Goal: Transaction & Acquisition: Purchase product/service

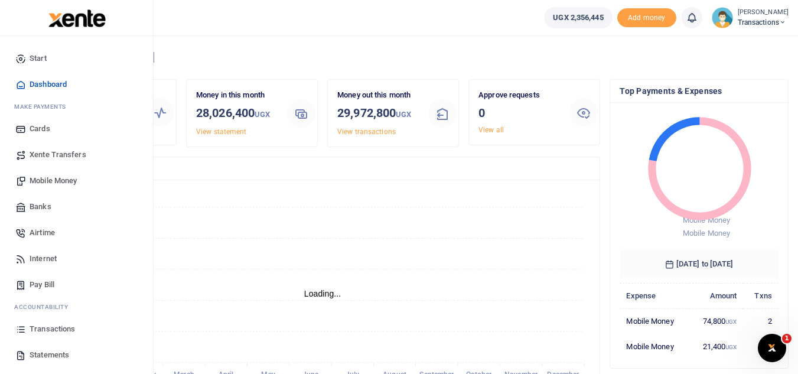
click at [50, 172] on link "Mobile Money" at bounding box center [76, 181] width 134 height 26
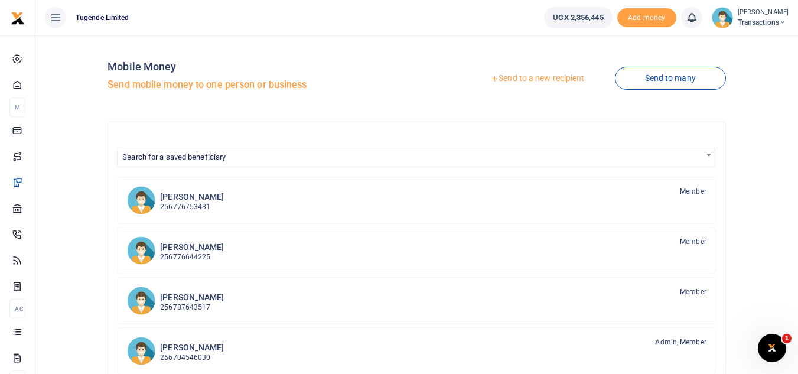
click at [495, 79] on link "Send to a new recipient" at bounding box center [537, 78] width 154 height 21
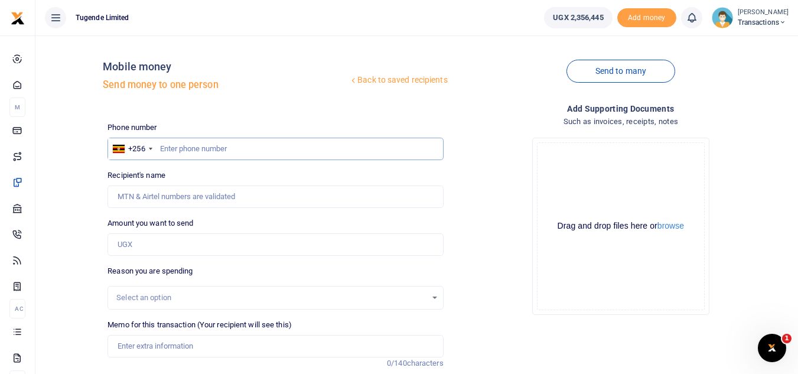
click at [218, 150] on input "text" at bounding box center [276, 149] width 336 height 22
paste input "789111697"
type input "789111697"
type input "Blair Niwamanya"
click at [132, 244] on input "Amount you want to send" at bounding box center [276, 244] width 336 height 22
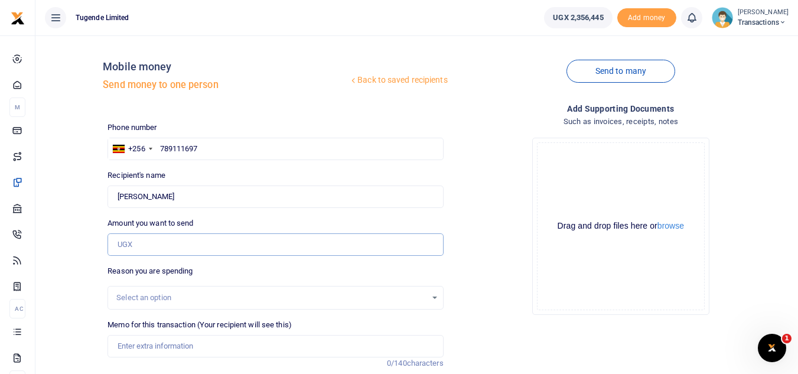
paste input "213,000"
type input "213,000"
click at [166, 347] on input "Memo for this transaction (Your recipient will see this)" at bounding box center [276, 346] width 336 height 22
paste input "UFW909Z, UGA242U, UGH342G and UGC803H"
click at [153, 345] on input "UFW909Z, UGA242U, UGH342G and UGC803H" at bounding box center [276, 346] width 336 height 22
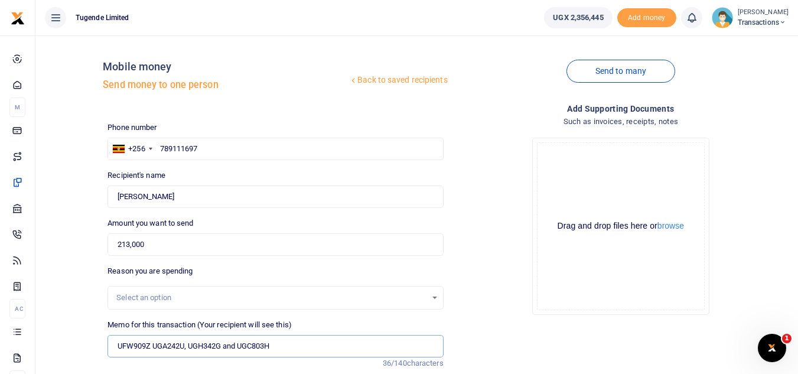
click at [189, 349] on input "UFW909Z UGA242U, UGH342G and UGC803H" at bounding box center [276, 346] width 336 height 22
type input "UFW909Z UGA242U UGH342G and UGC803H"
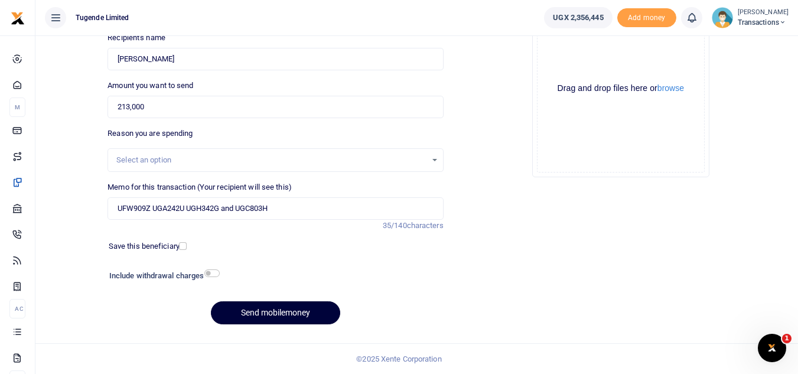
click at [245, 301] on button "Send mobilemoney" at bounding box center [275, 312] width 129 height 23
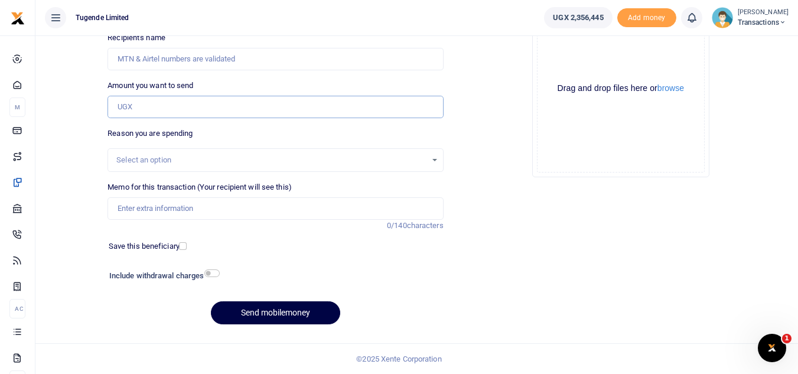
click at [141, 113] on input "Amount you want to send" at bounding box center [276, 107] width 336 height 22
paste input "55,000"
type input "55,000"
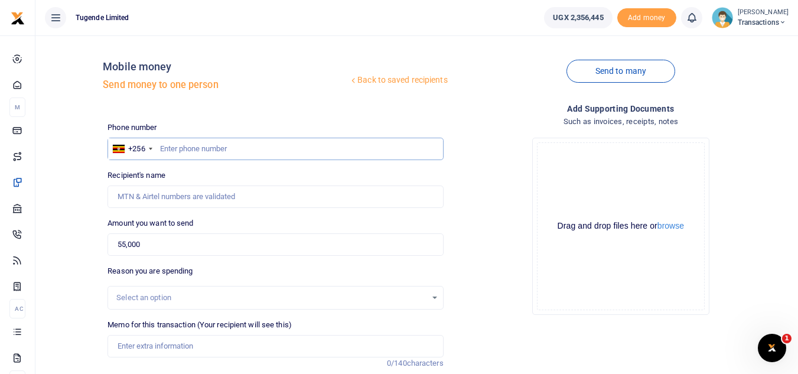
click at [185, 154] on input "text" at bounding box center [276, 149] width 336 height 22
paste input "774545806"
type input "774545806"
type input "Julius Ouke"
type input "774545806"
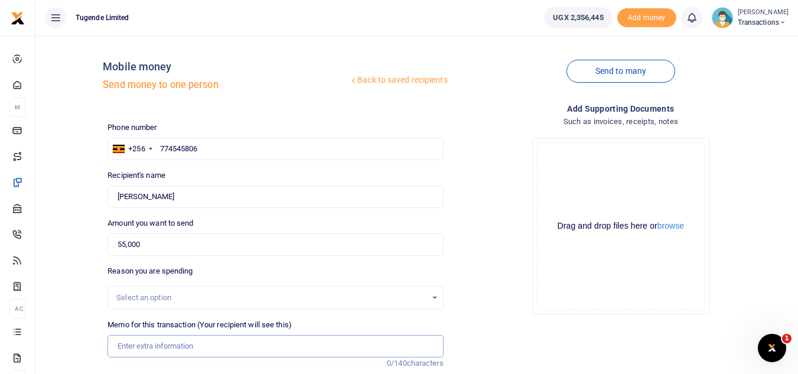
click at [160, 346] on input "Memo for this transaction (Your recipient will see this)" at bounding box center [276, 346] width 336 height 22
paste input "UGA805B"
type input "UGA805B"
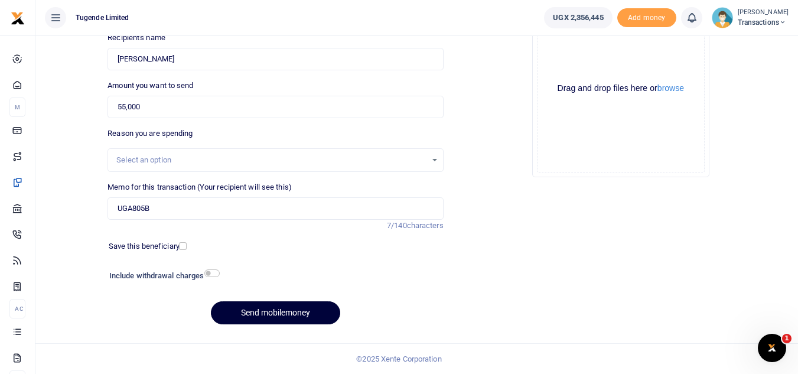
click at [289, 318] on button "Send mobilemoney" at bounding box center [275, 312] width 129 height 23
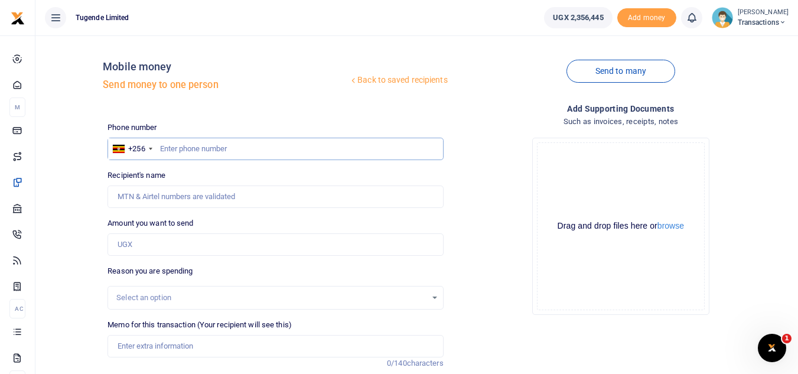
click at [232, 151] on input "text" at bounding box center [276, 149] width 336 height 22
paste input "700389334"
type input "700389334"
type input "[PERSON_NAME]"
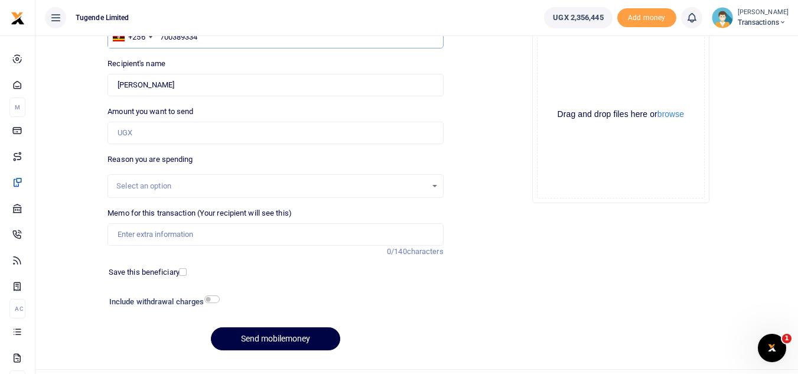
scroll to position [112, 0]
click at [163, 236] on input "Memo for this transaction (Your recipient will see this)" at bounding box center [276, 234] width 336 height 22
paste input "TLUG-016189"
click at [163, 236] on input "TLUG-016189" at bounding box center [276, 234] width 336 height 22
click at [139, 236] on input "TLUG-016189" at bounding box center [276, 234] width 336 height 22
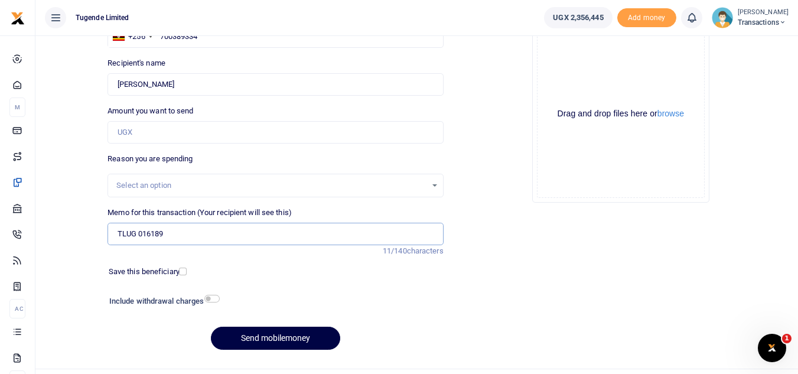
type input "TLUG 016189"
click at [244, 131] on input "Amount you want to send" at bounding box center [276, 132] width 336 height 22
paste input "21000"
type input "21,000"
click at [115, 233] on input "TLUG 016189" at bounding box center [276, 234] width 336 height 22
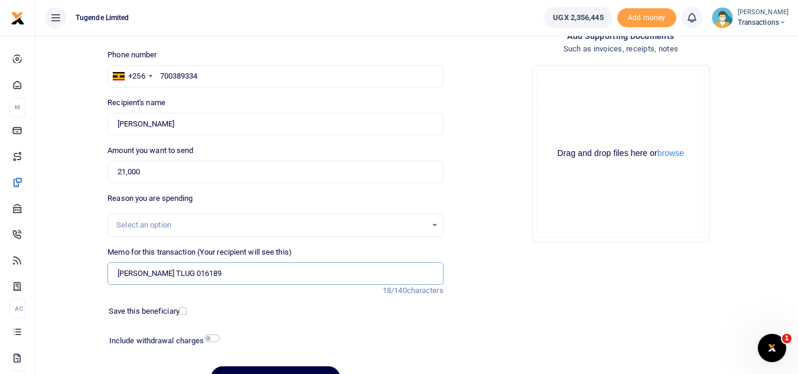
scroll to position [138, 0]
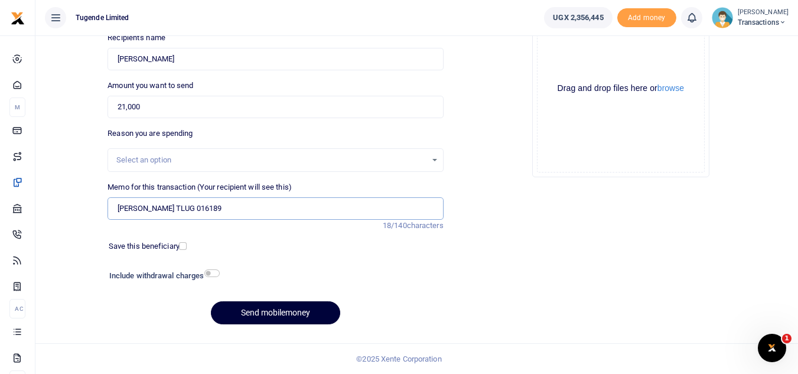
type input "Alinda TLUG 016189"
click at [288, 305] on button "Send mobilemoney" at bounding box center [275, 312] width 129 height 23
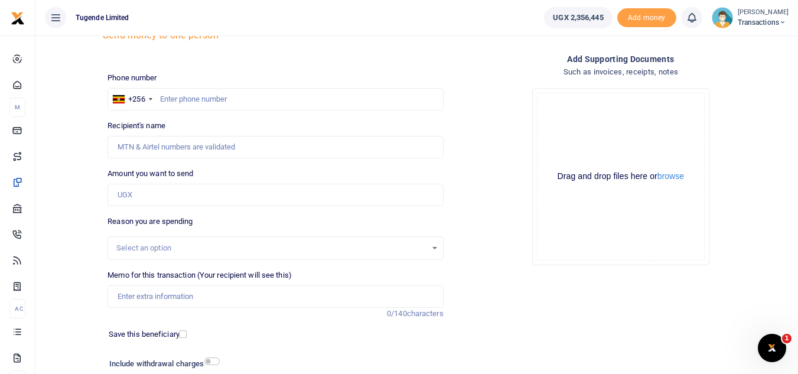
scroll to position [49, 0]
click at [220, 101] on input "text" at bounding box center [276, 100] width 336 height 22
paste input "784921320"
type input "784921320"
type input "Alex Twikirize"
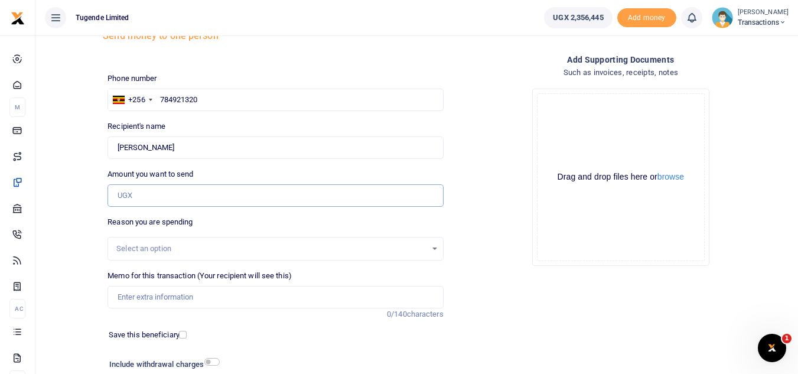
click at [133, 202] on input "Amount you want to send" at bounding box center [276, 195] width 336 height 22
paste input "185000"
type input "185,000"
click at [155, 303] on input "Memo for this transaction (Your recipient will see this)" at bounding box center [276, 297] width 336 height 22
paste input "UMA132CG"
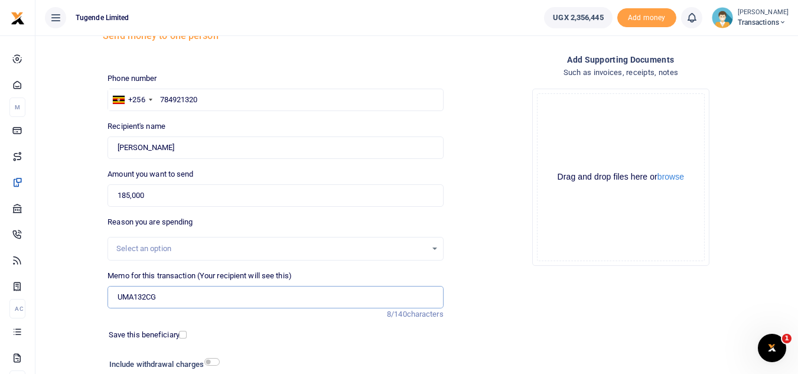
type input "UMA132CG"
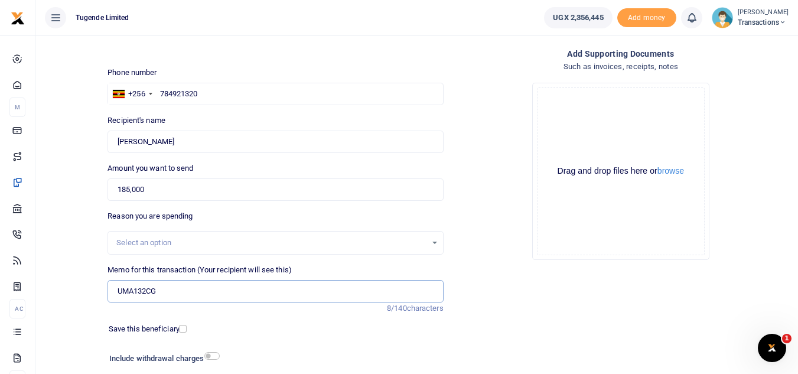
scroll to position [138, 0]
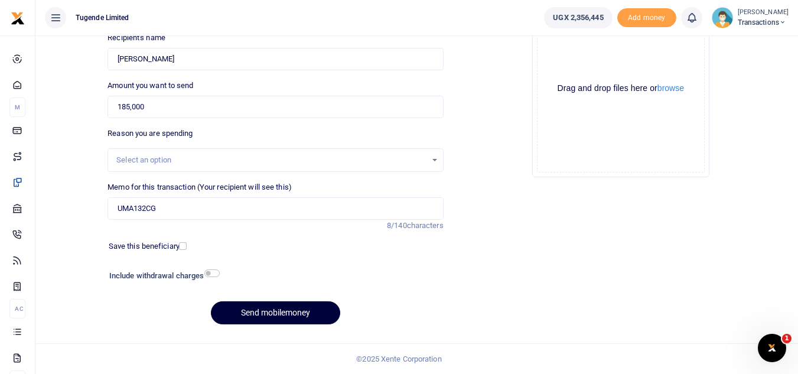
click at [264, 314] on button "Send mobilemoney" at bounding box center [275, 312] width 129 height 23
type input "784921320"
click at [255, 316] on button "Send mobilemoney" at bounding box center [275, 312] width 129 height 23
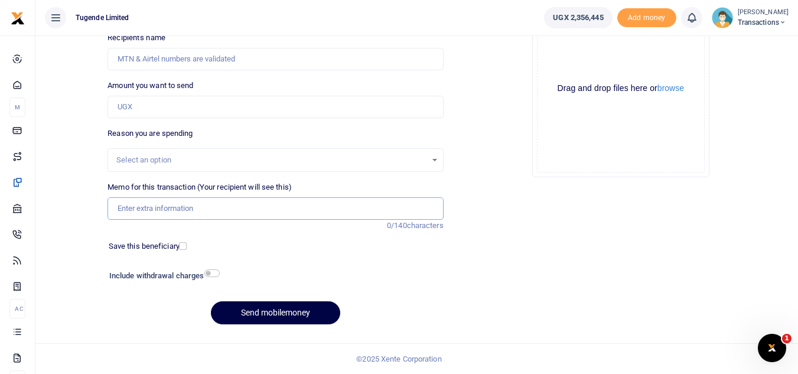
click at [259, 217] on input "Memo for this transaction (Your recipient will see this)" at bounding box center [276, 208] width 336 height 22
paste input "UMA822CV"
type input "UMA822CV"
click at [129, 105] on input "Amount you want to send" at bounding box center [276, 107] width 336 height 22
paste input "52,000"
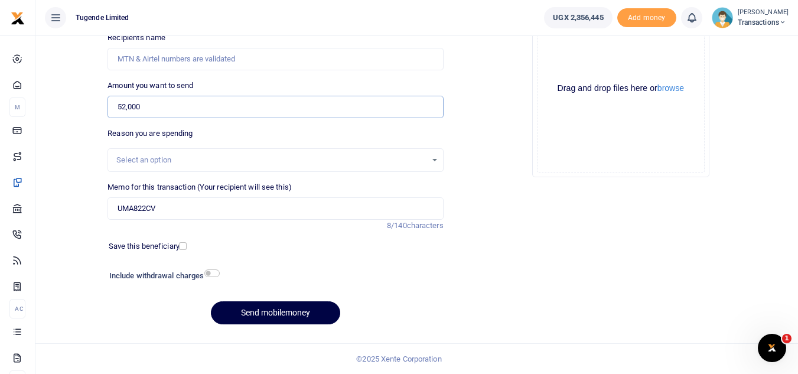
type input "52,000"
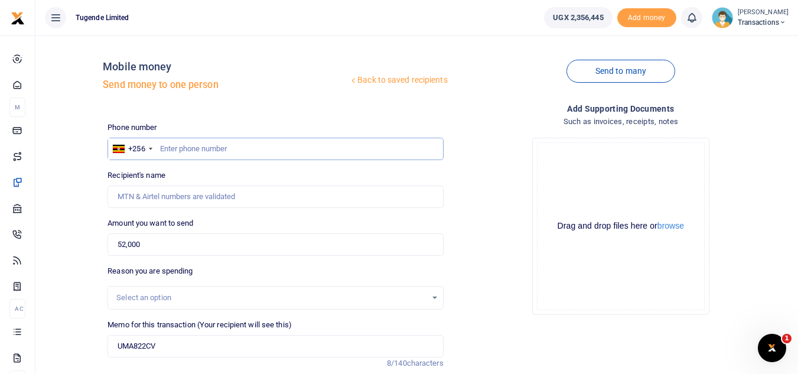
click at [193, 156] on input "text" at bounding box center [276, 149] width 336 height 22
paste input "753023543"
type input "753023543"
type input "Grace Mukabutera"
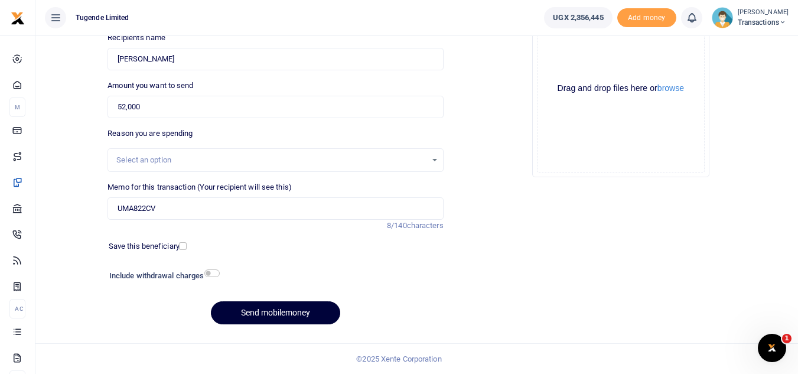
click at [258, 320] on button "Send mobilemoney" at bounding box center [275, 312] width 129 height 23
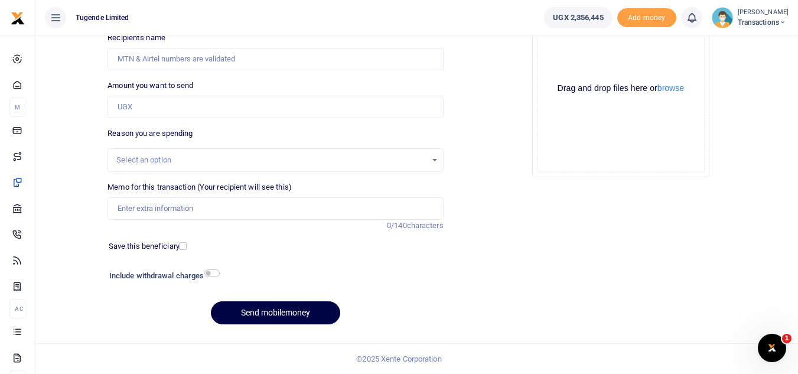
scroll to position [138, 0]
click at [206, 206] on input "Memo for this transaction (Your recipient will see this)" at bounding box center [276, 208] width 336 height 22
paste input "UGD622X"
type input "U"
paste input "UGB215A"
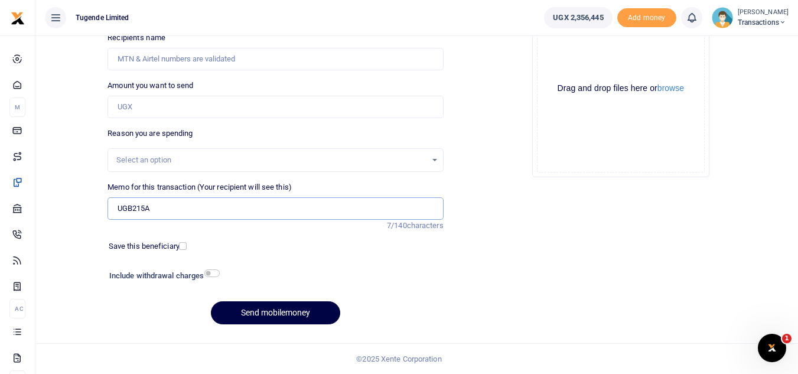
type input "UGB215A"
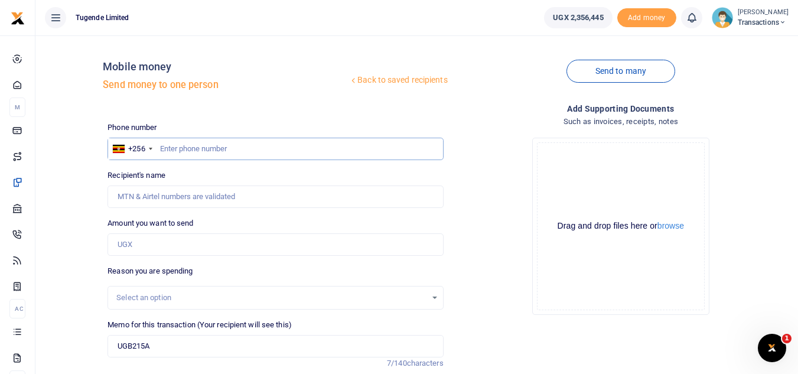
click at [263, 143] on input "text" at bounding box center [276, 149] width 336 height 22
paste input "775987196"
type input "775987196"
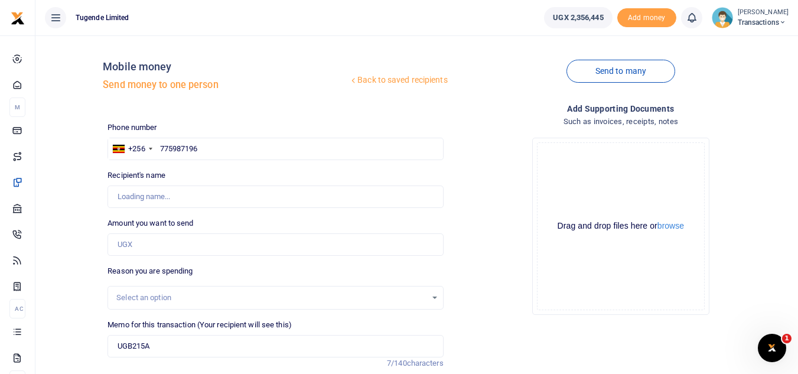
type input "Wilfred Esegu"
click at [168, 248] on input "Amount you want to send" at bounding box center [276, 244] width 336 height 22
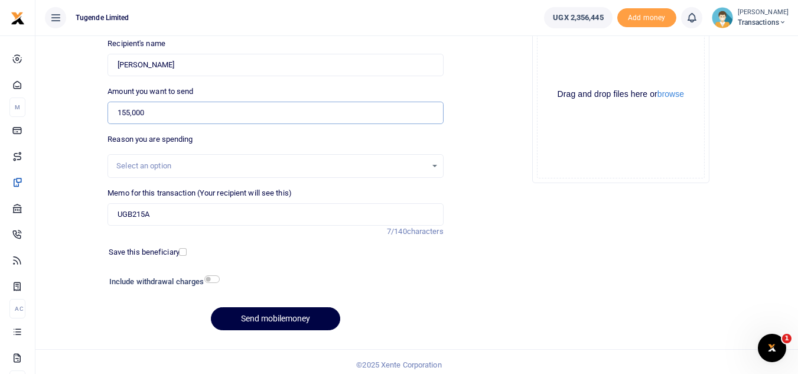
scroll to position [133, 0]
type input "155,000"
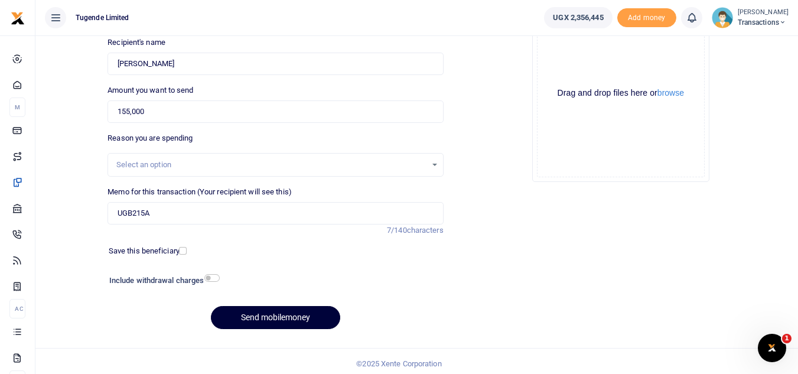
click at [267, 320] on button "Send mobilemoney" at bounding box center [275, 317] width 129 height 23
click at [216, 111] on input "Amount you want to send" at bounding box center [276, 111] width 336 height 22
paste input "87,000"
type input "87,000"
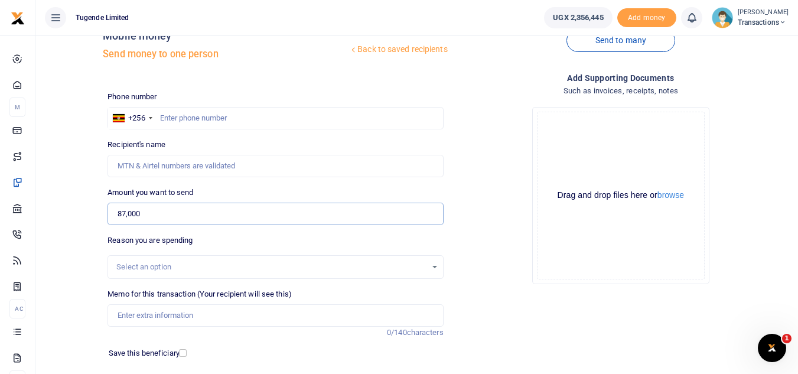
scroll to position [30, 0]
click at [203, 128] on input "text" at bounding box center [276, 119] width 336 height 22
paste input "74279064"
type input "74279064"
click at [183, 322] on input "Memo for this transaction (Your recipient will see this)" at bounding box center [276, 316] width 336 height 22
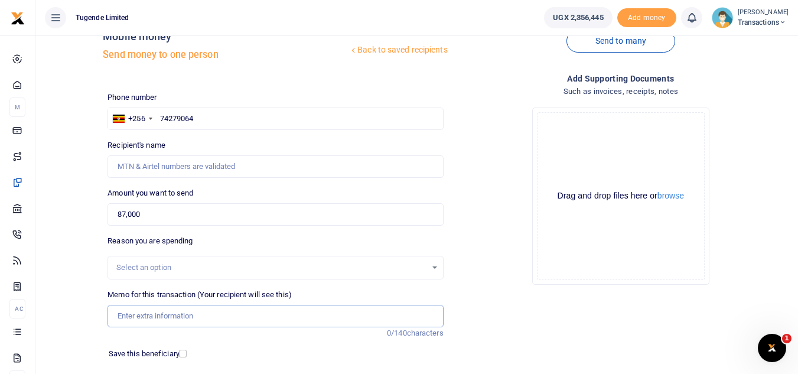
paste input "UGC357A AND UGC557F"
type input "UGC357A AND UGC557F"
click at [216, 118] on input "74279064" at bounding box center [276, 119] width 336 height 22
click at [161, 118] on input "74279064" at bounding box center [276, 119] width 336 height 22
click at [162, 217] on input "87,000" at bounding box center [276, 214] width 336 height 22
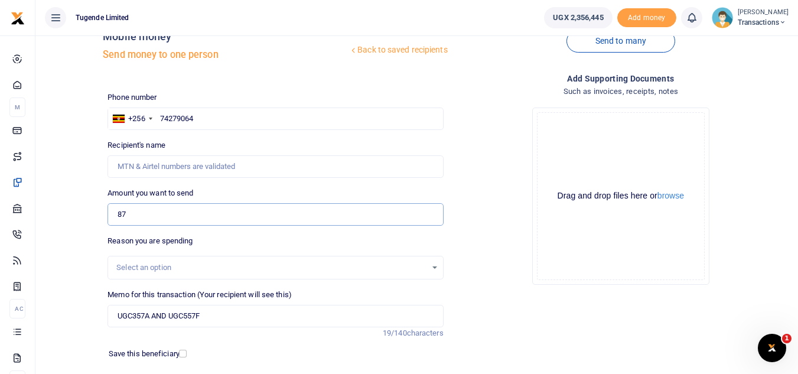
type input "8"
type input "300,000"
click at [227, 321] on input "UGC357A AND UGC557F" at bounding box center [276, 316] width 336 height 22
type input "U"
paste input "UFP741L"
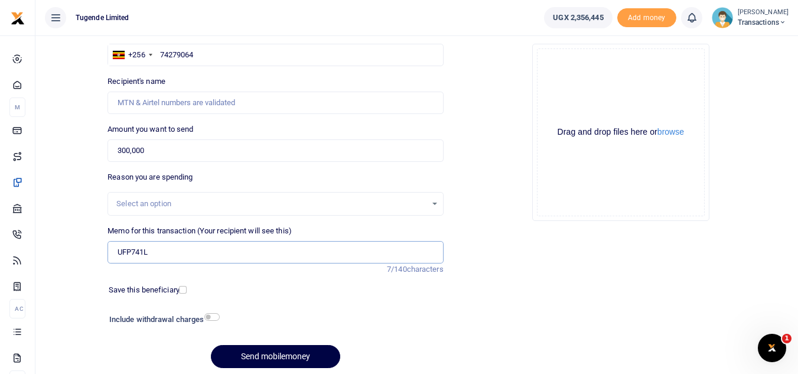
scroll to position [95, 0]
type input "UFP741L"
click at [243, 59] on input "74279064" at bounding box center [276, 54] width 336 height 22
type input "7"
paste input "776989898"
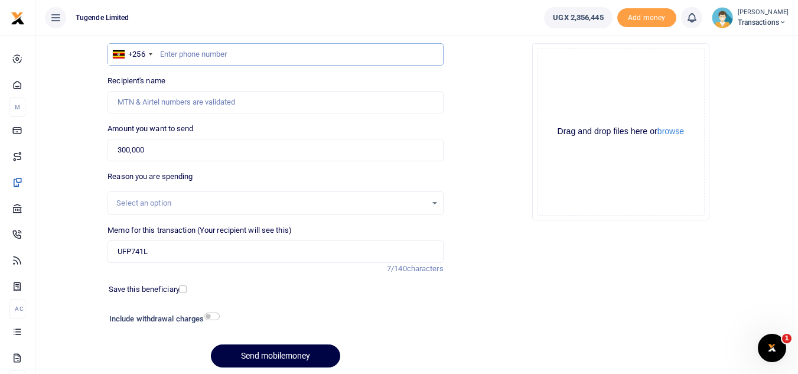
type input "776989898"
type input "Wilson Kamugisha"
type input "776989898"
click at [179, 256] on input "UFP741L" at bounding box center [276, 252] width 336 height 22
click at [248, 360] on button "Send mobilemoney" at bounding box center [275, 356] width 129 height 23
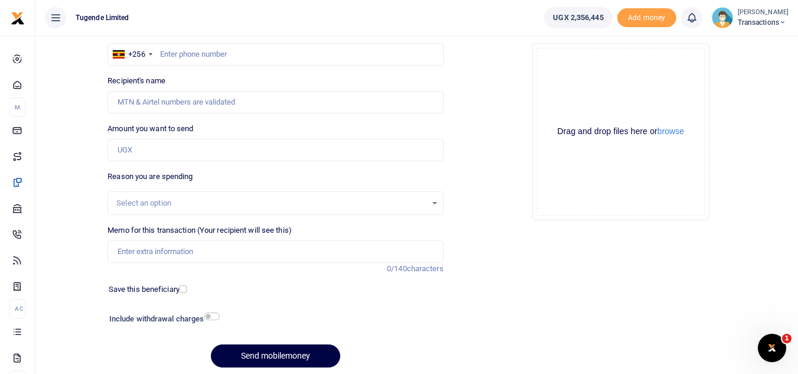
scroll to position [95, 0]
click at [213, 53] on input "text" at bounding box center [276, 54] width 336 height 22
paste input "766627335"
type input "766627335"
type input "[PERSON_NAME]"
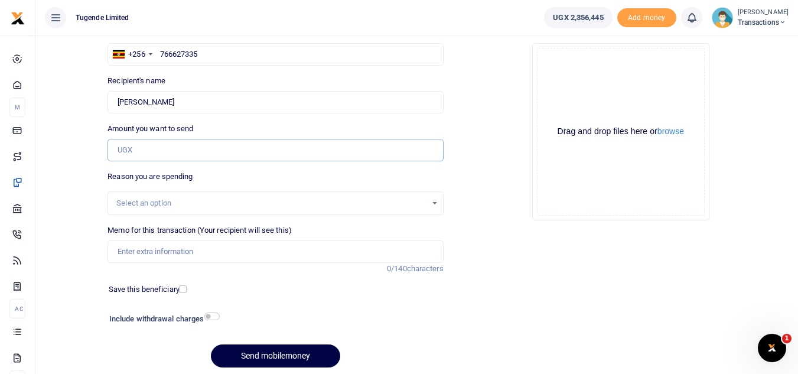
click at [216, 151] on input "Amount you want to send" at bounding box center [276, 150] width 336 height 22
paste input "231,000"
click at [216, 151] on input "231,000" at bounding box center [276, 150] width 336 height 22
type input "231,000"
click at [197, 249] on input "Memo for this transaction (Your recipient will see this)" at bounding box center [276, 252] width 336 height 22
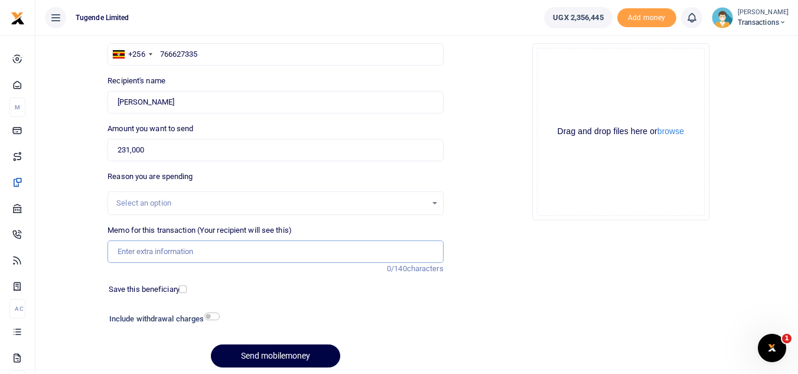
paste input "UFZ517J"
type input "UFZ517J"
click at [237, 362] on button "Send mobilemoney" at bounding box center [275, 356] width 129 height 23
click at [211, 249] on input "Memo for this transaction (Your recipient will see this)" at bounding box center [276, 252] width 336 height 22
paste input "30,000"
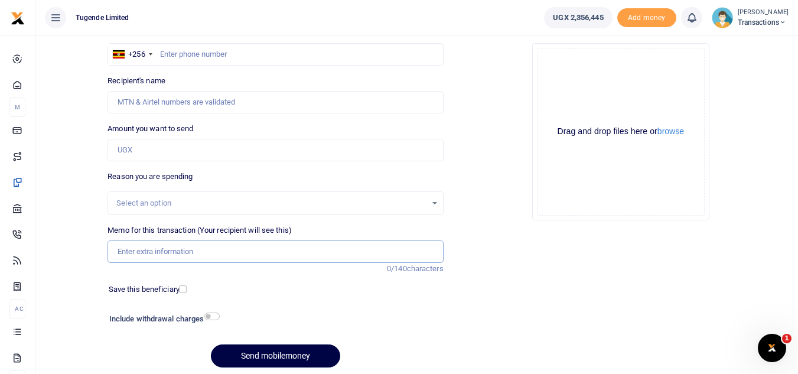
type input "30,000"
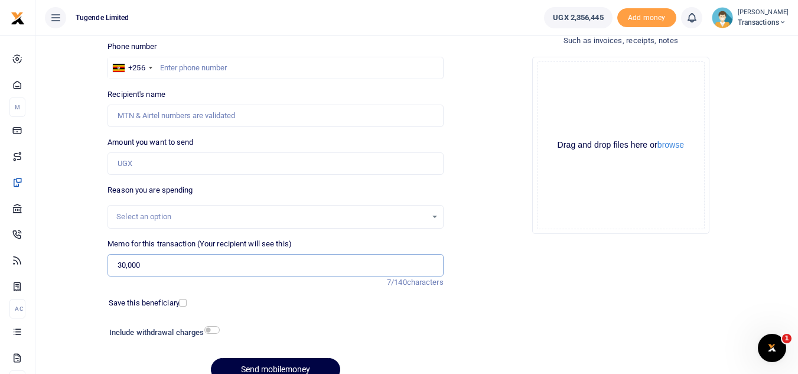
scroll to position [80, 0]
drag, startPoint x: 164, startPoint y: 261, endPoint x: 121, endPoint y: 269, distance: 43.8
click at [121, 269] on input "30,000" at bounding box center [276, 266] width 336 height 22
click at [132, 171] on input "Amount you want to send" at bounding box center [276, 164] width 336 height 22
paste input "30,000"
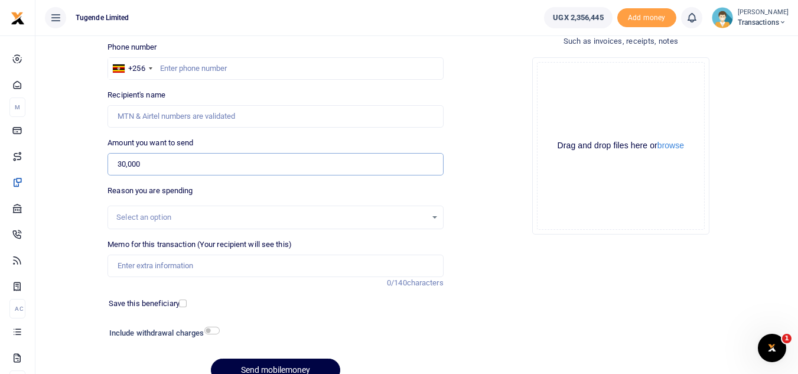
type input "30,000"
click at [180, 72] on input "text" at bounding box center [276, 68] width 336 height 22
paste input "775987196"
type input "775987196"
type input "Wilfred Esegu"
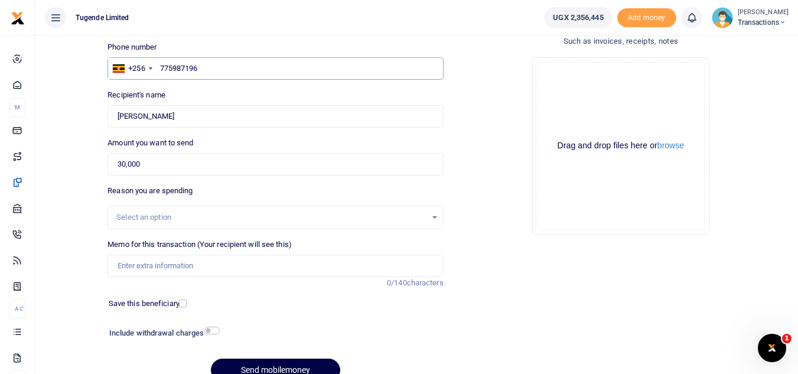
type input "775987196"
click at [190, 272] on input "Memo for this transaction (Your recipient will see this)" at bounding box center [276, 266] width 336 height 22
paste input "UMA526BB"
type input "UMA526BB"
click at [232, 363] on button "Send mobilemoney" at bounding box center [275, 370] width 129 height 23
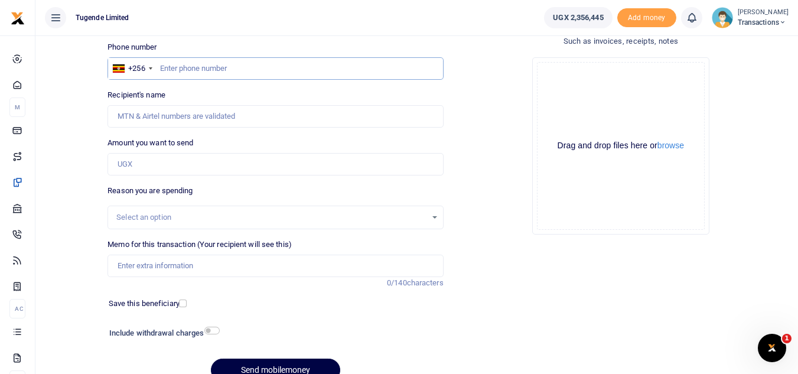
click at [209, 69] on input "text" at bounding box center [276, 68] width 336 height 22
paste input "775987196"
type input "775987196"
type input "Wilfred Esegu"
type input "775987196"
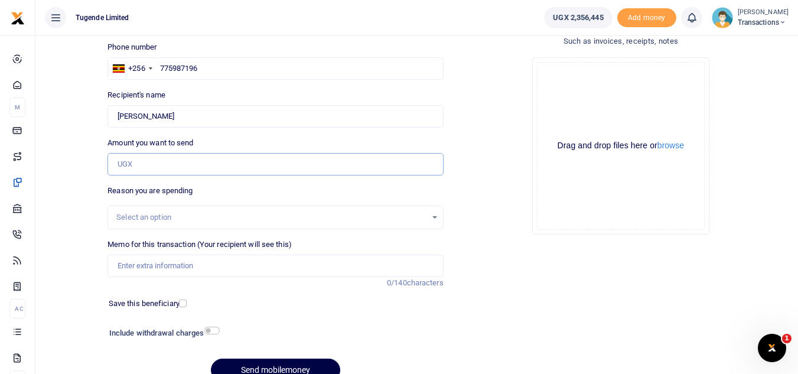
click at [129, 159] on input "Amount you want to send" at bounding box center [276, 164] width 336 height 22
paste input "32,000"
type input "32,000"
click at [138, 266] on input "Memo for this transaction (Your recipient will see this)" at bounding box center [276, 266] width 336 height 22
paste input "UFZ769R"
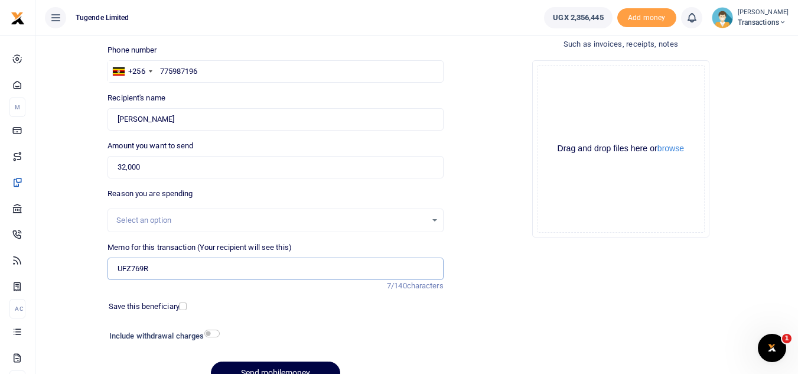
scroll to position [82, 0]
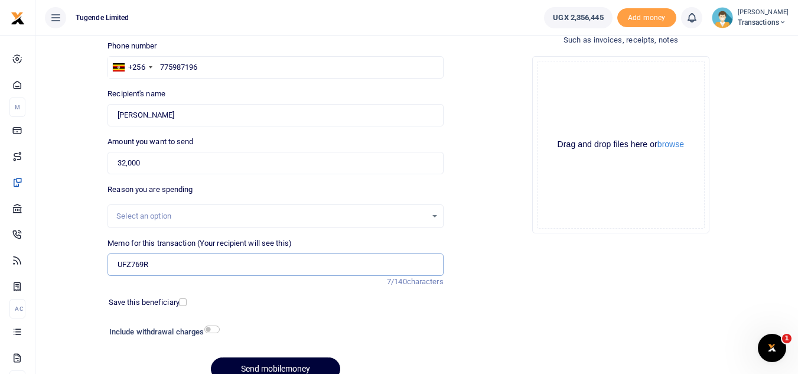
type input "UFZ769R"
click at [239, 365] on button "Send mobilemoney" at bounding box center [275, 369] width 129 height 23
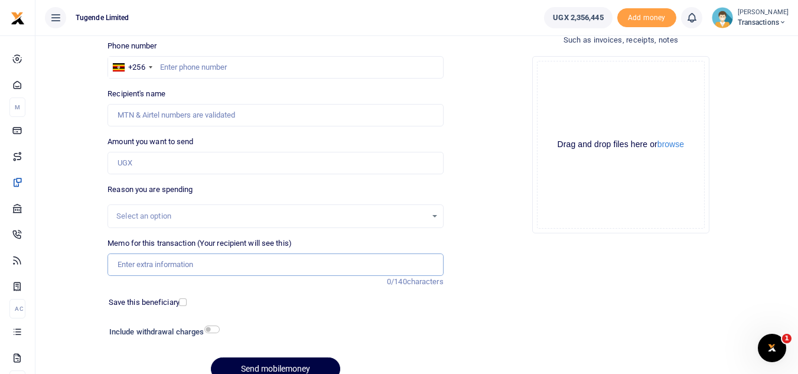
click at [262, 262] on input "Memo for this transaction (Your recipient will see this)" at bounding box center [276, 265] width 336 height 22
paste input "TLUG-016202"
type input "T"
click at [213, 72] on input "text" at bounding box center [276, 67] width 336 height 22
paste input "766979194"
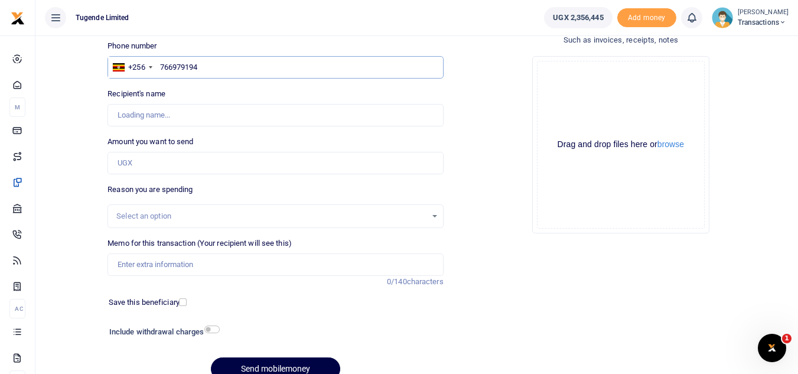
type input "766979194"
type input "Paul Kasala"
click at [216, 164] on input "Amount you want to send" at bounding box center [276, 163] width 336 height 22
paste input "30,000"
type input "30,000"
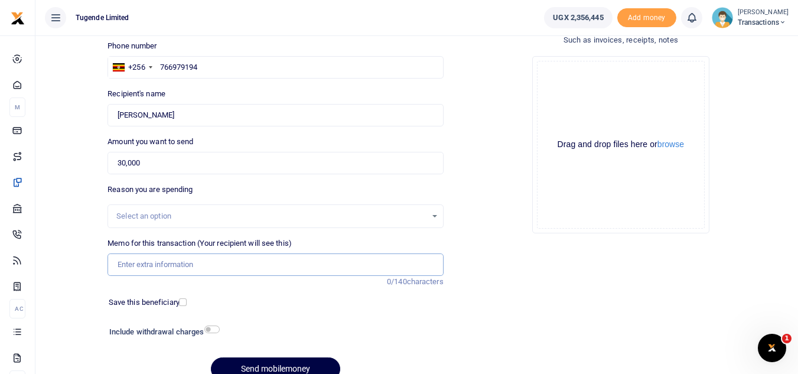
click at [128, 268] on input "Memo for this transaction (Your recipient will see this)" at bounding box center [276, 265] width 336 height 22
paste input "UMA045CF"
type input "UMA045CF"
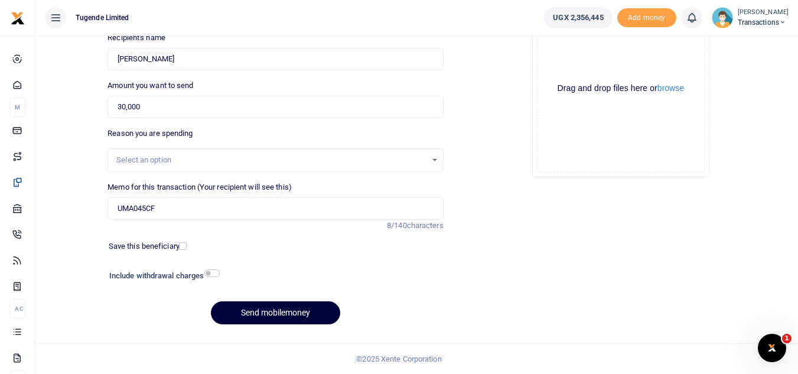
click at [277, 304] on button "Send mobilemoney" at bounding box center [275, 312] width 129 height 23
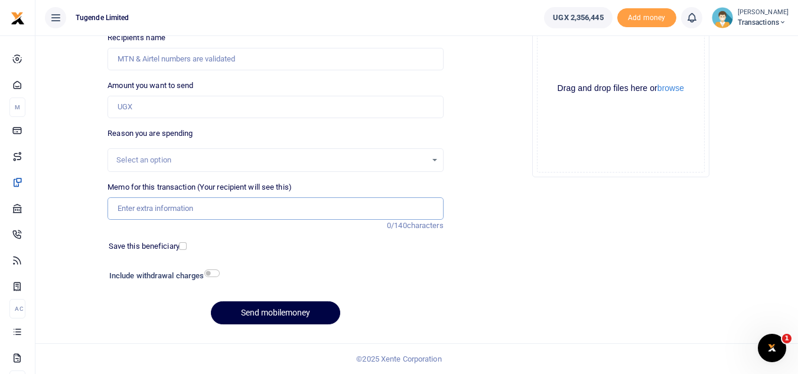
click at [226, 216] on input "Memo for this transaction (Your recipient will see this)" at bounding box center [276, 208] width 336 height 22
paste input "UMA350AY"
type input "UMA350AY"
click at [186, 102] on input "Amount you want to send" at bounding box center [276, 107] width 336 height 22
paste input "63,000"
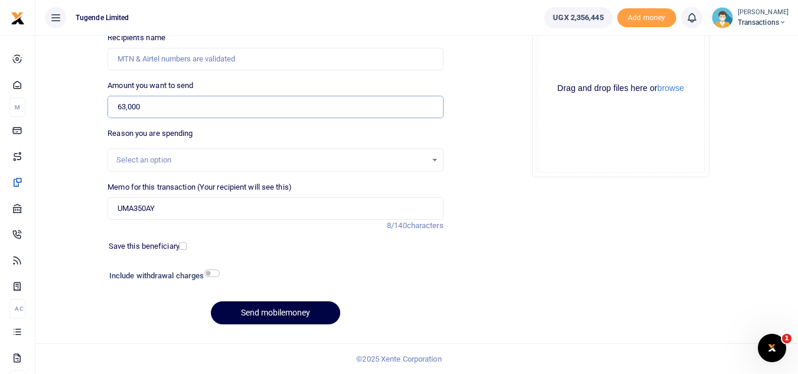
type input "63,000"
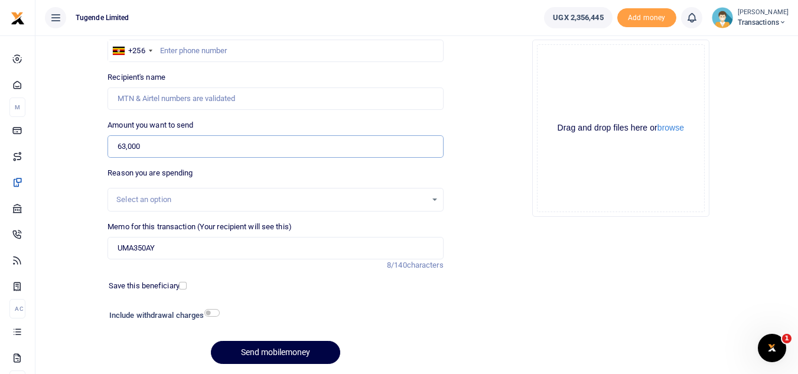
scroll to position [98, 0]
click at [313, 57] on input "text" at bounding box center [276, 51] width 336 height 22
paste input "777247727"
type input "777247727"
type input "[PERSON_NAME]"
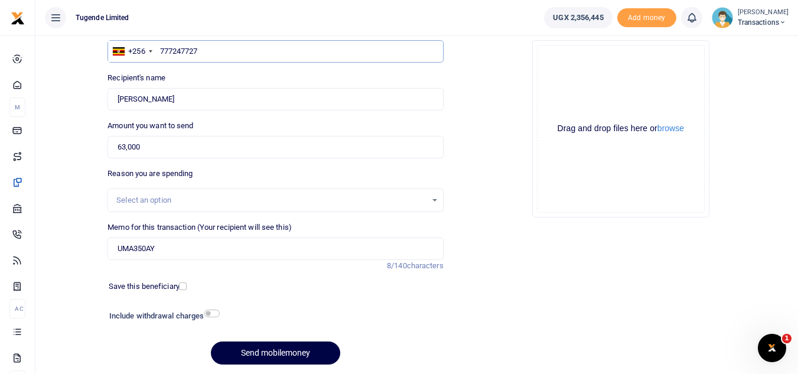
type input "777247727"
click at [262, 349] on button "Send mobilemoney" at bounding box center [275, 353] width 129 height 23
click at [265, 135] on div "Amount you want to send Amount is required." at bounding box center [276, 139] width 336 height 38
click at [267, 141] on input "Amount you want to send" at bounding box center [276, 147] width 336 height 22
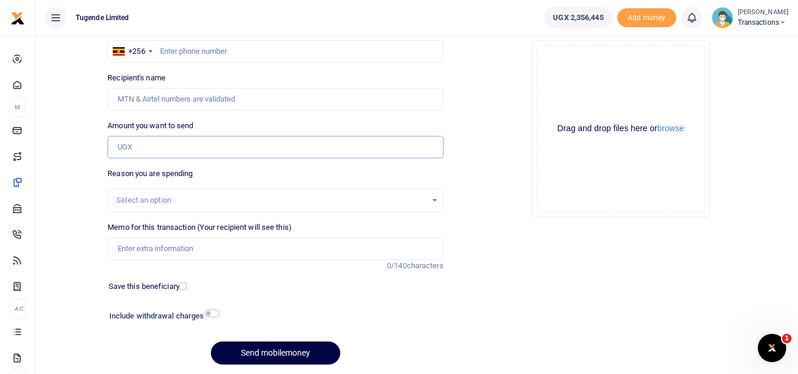
paste input "150,000"
type input "150,000"
click at [310, 54] on input "text" at bounding box center [276, 51] width 336 height 22
paste input "776989898"
type input "776989898"
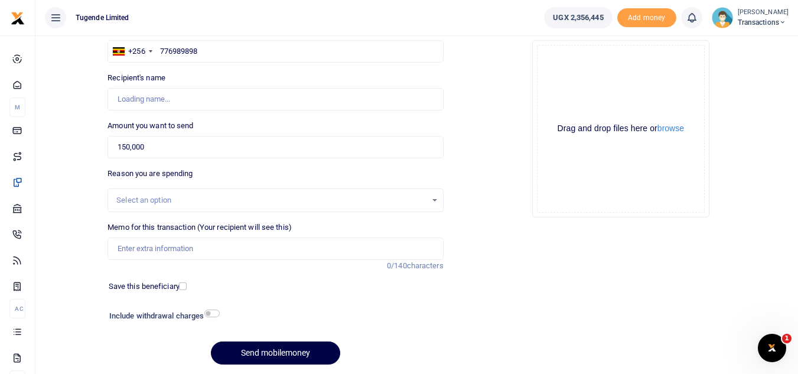
type input "Wilson Kamugisha"
click at [246, 244] on input "Memo for this transaction (Your recipient will see this)" at bounding box center [276, 249] width 336 height 22
paste input "UGC423V"
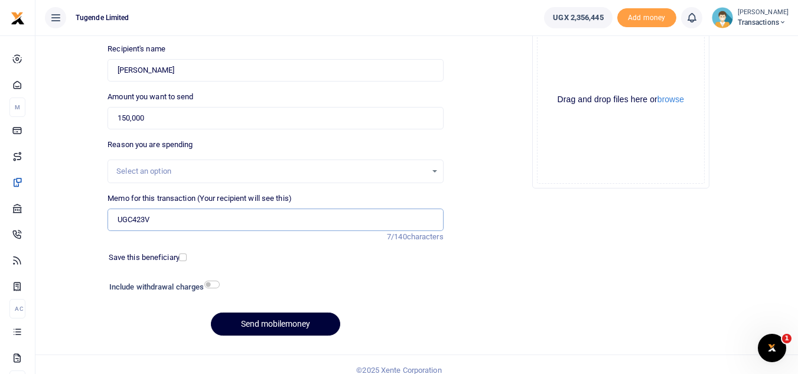
type input "UGC423V"
click at [270, 329] on button "Send mobilemoney" at bounding box center [275, 324] width 129 height 23
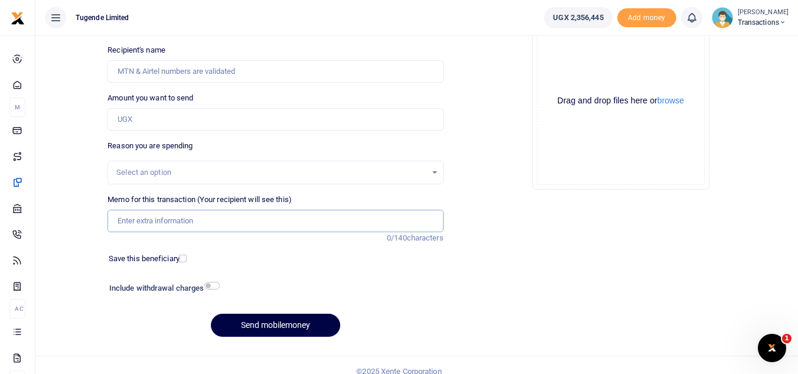
click at [230, 220] on input "Memo for this transaction (Your recipient will see this)" at bounding box center [276, 221] width 336 height 22
paste input "TLUG-016220"
type input "TLUG-016220"
click at [259, 119] on input "Amount you want to send" at bounding box center [276, 119] width 336 height 22
paste input "103000"
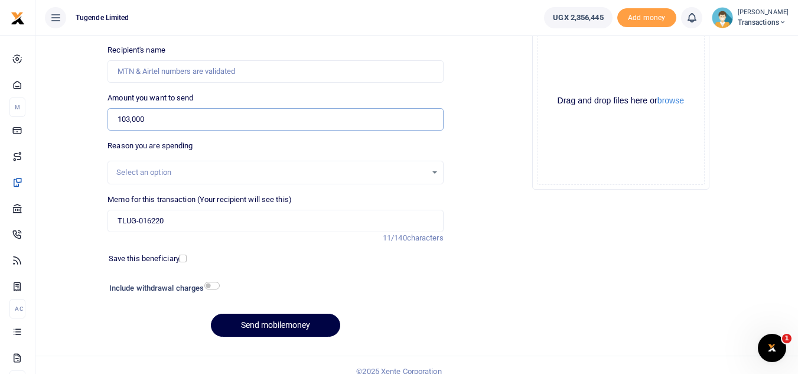
type input "103,000"
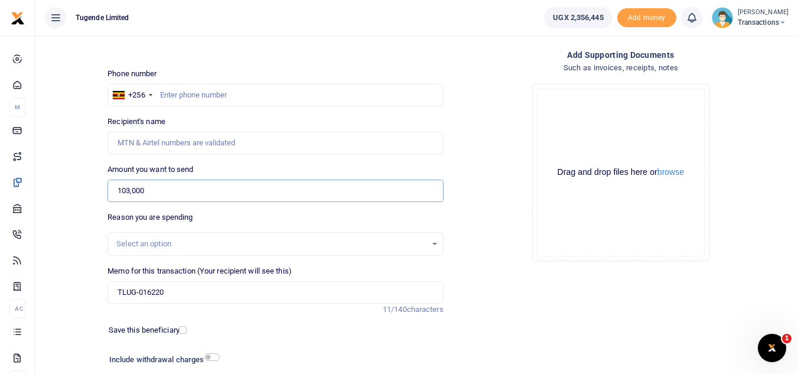
scroll to position [53, 0]
click at [337, 95] on input "text" at bounding box center [276, 96] width 336 height 22
paste input "771469621"
type input "771469621"
type input "Rabison Mbaju"
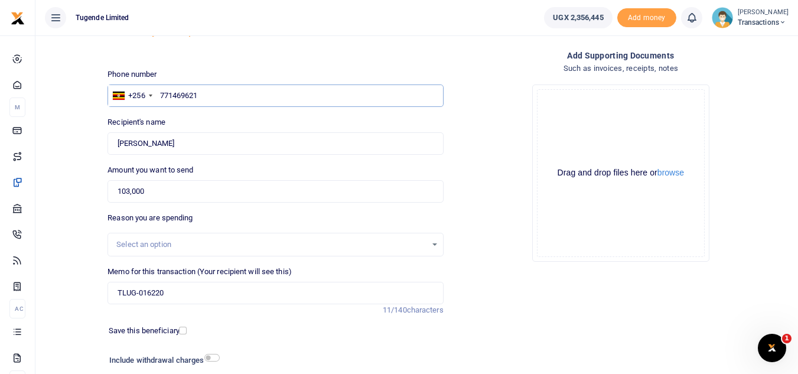
scroll to position [87, 0]
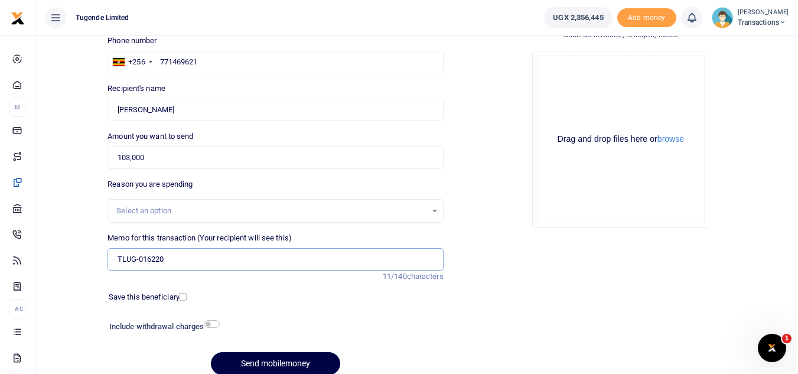
click at [113, 256] on input "TLUG-016220" at bounding box center [276, 259] width 336 height 22
paste input "UMA867CU"
click at [181, 262] on input "UMA867CU TLUG-016220" at bounding box center [276, 259] width 336 height 22
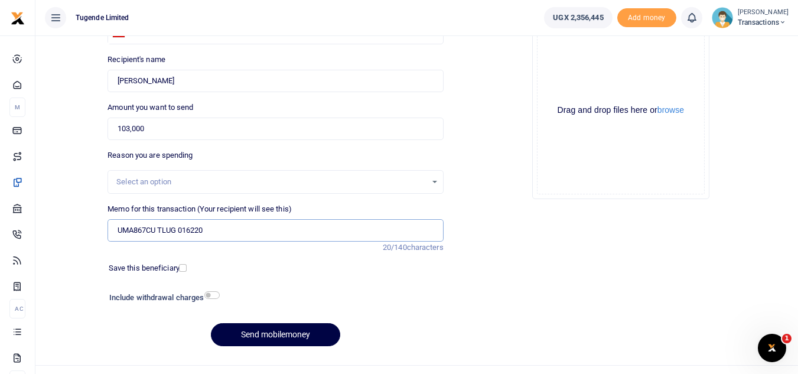
scroll to position [119, 0]
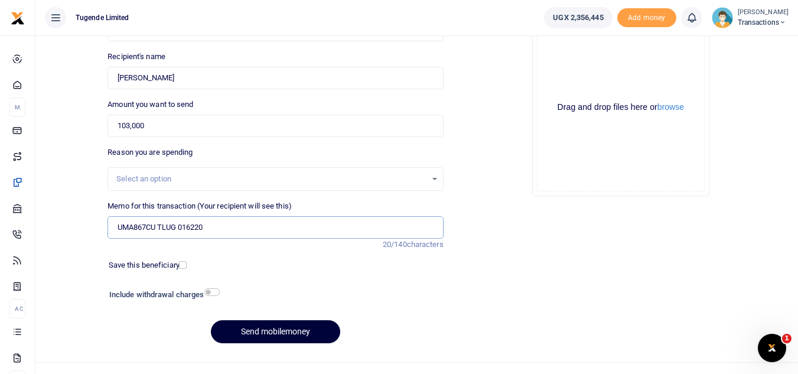
type input "UMA867CU TLUG 016220"
click at [262, 329] on button "Send mobilemoney" at bounding box center [275, 331] width 129 height 23
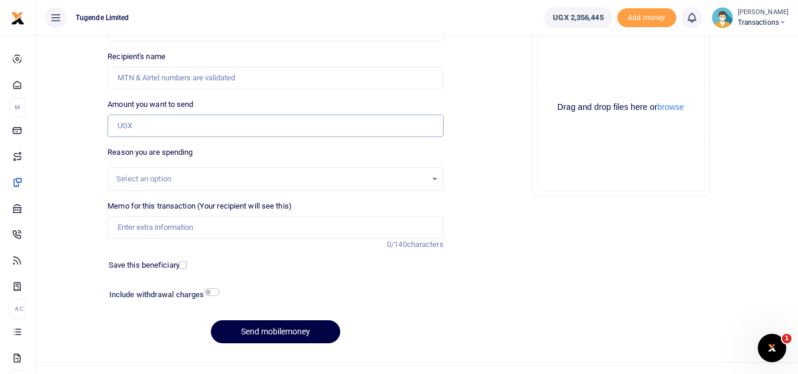
click at [196, 123] on input "Amount you want to send" at bounding box center [276, 126] width 336 height 22
paste input "40,000"
type input "40,000"
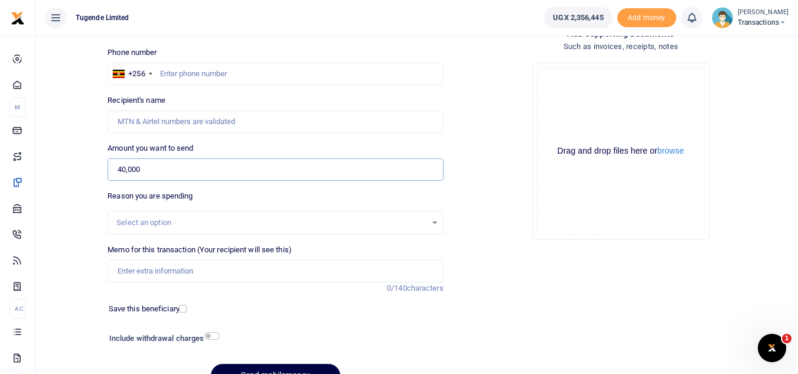
scroll to position [74, 0]
click at [222, 69] on input "text" at bounding box center [276, 75] width 336 height 22
paste input "707755430"
type input "707755430"
type input "Umaru Kozaala"
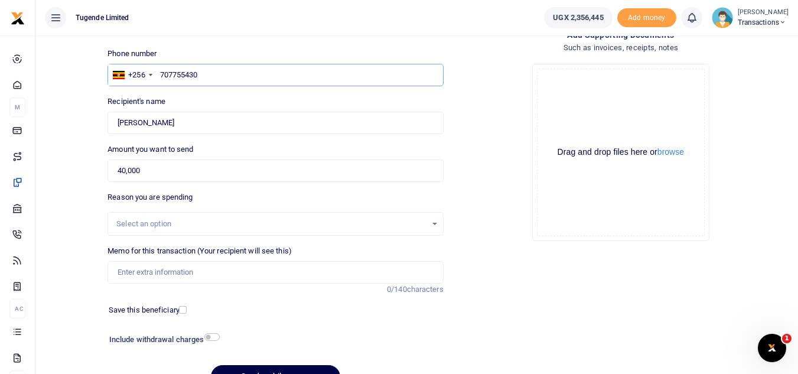
type input "707755430"
click at [191, 277] on input "Memo for this transaction (Your recipient will see this)" at bounding box center [276, 272] width 336 height 22
paste input "UGA840T & UGD929G"
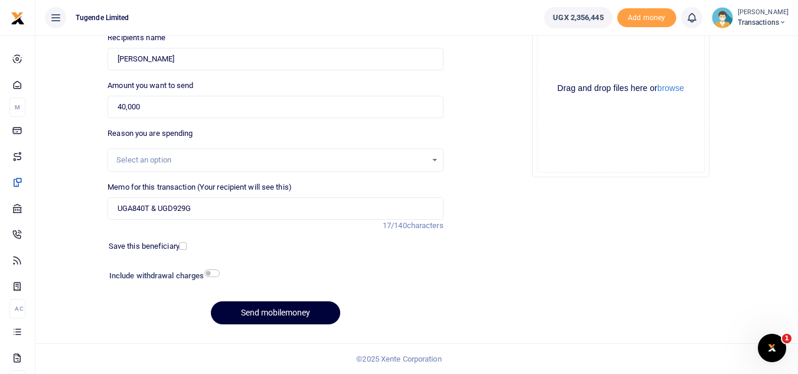
click at [265, 311] on button "Send mobilemoney" at bounding box center [275, 312] width 129 height 23
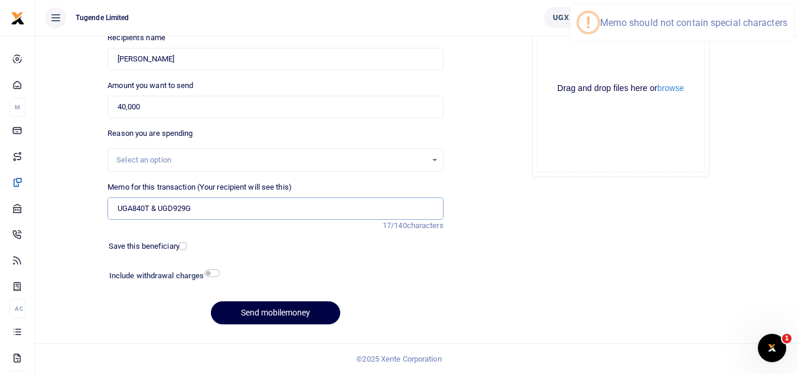
click at [158, 209] on input "UGA840T & UGD929G" at bounding box center [276, 208] width 336 height 22
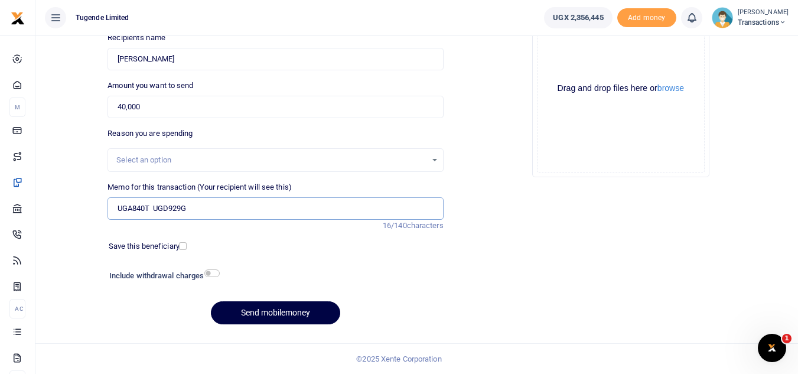
type input "UGA840T UGD929G"
click at [251, 300] on div "Phone number +256 Uganda +256 707755430 Phone is required. Recipient's name Fou…" at bounding box center [275, 159] width 345 height 350
click at [251, 311] on button "Send mobilemoney" at bounding box center [275, 312] width 129 height 23
click at [156, 103] on input "Amount you want to send" at bounding box center [276, 107] width 336 height 22
click at [297, 105] on input "Amount you want to send" at bounding box center [276, 107] width 336 height 22
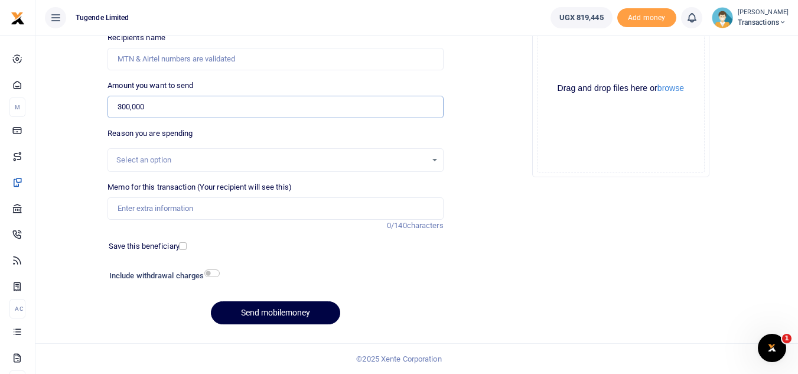
type input "300,000"
click at [158, 201] on input "Memo for this transaction (Your recipient will see this)" at bounding box center [276, 208] width 336 height 22
paste input "UGD622X"
type input "UGD622X"
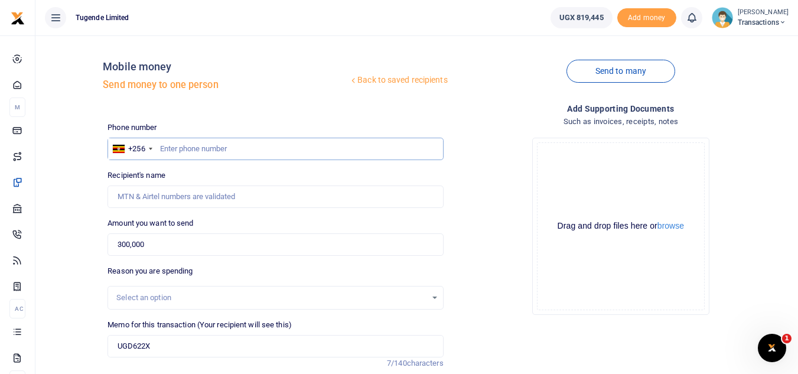
click at [209, 153] on input "text" at bounding box center [276, 149] width 336 height 22
paste input "708888063"
type input "708888063"
type input "Bakali Mugulusi"
type input "708888063"
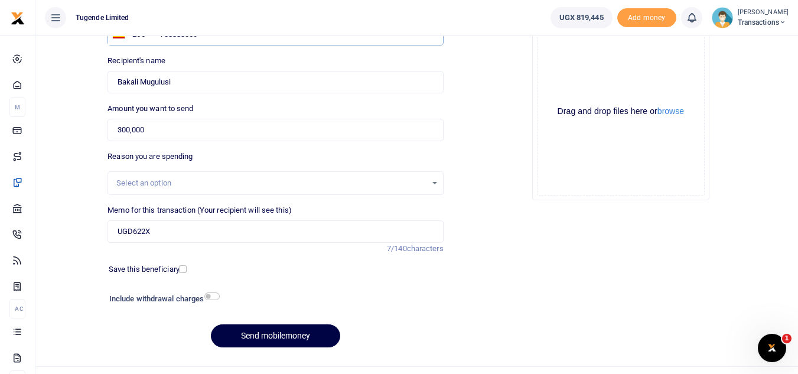
scroll to position [115, 0]
click at [264, 333] on button "Send mobilemoney" at bounding box center [275, 335] width 129 height 23
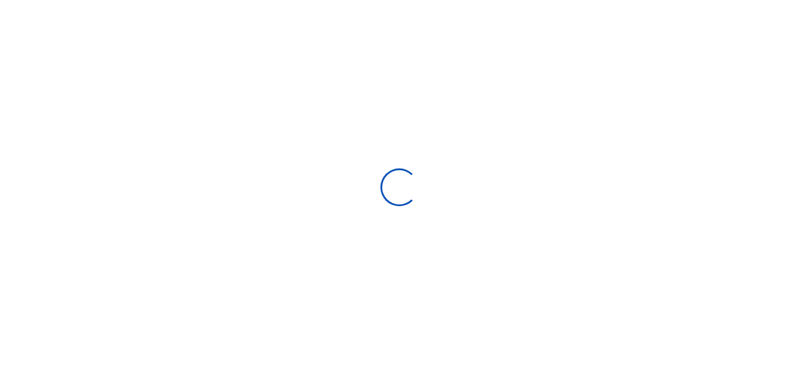
select select
